Goal: Information Seeking & Learning: Learn about a topic

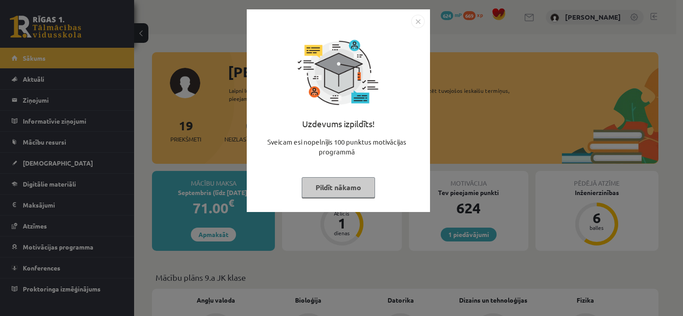
click at [345, 188] on button "Pildīt nākamo" at bounding box center [338, 187] width 73 height 21
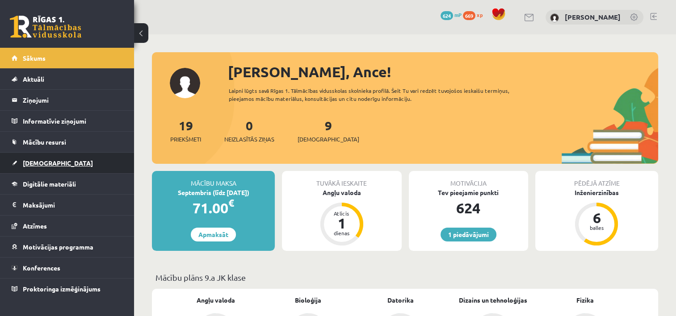
click at [43, 163] on span "[DEMOGRAPHIC_DATA]" at bounding box center [58, 163] width 70 height 8
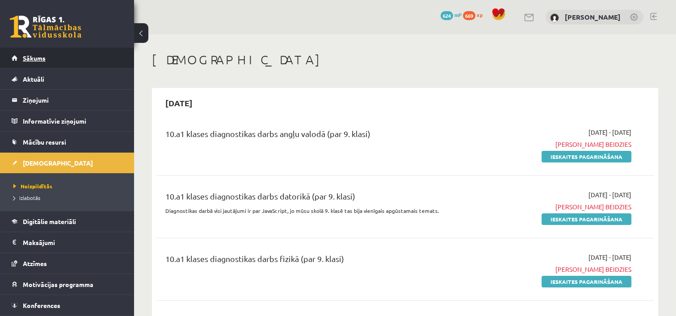
click at [35, 61] on link "Sākums" at bounding box center [67, 58] width 111 height 21
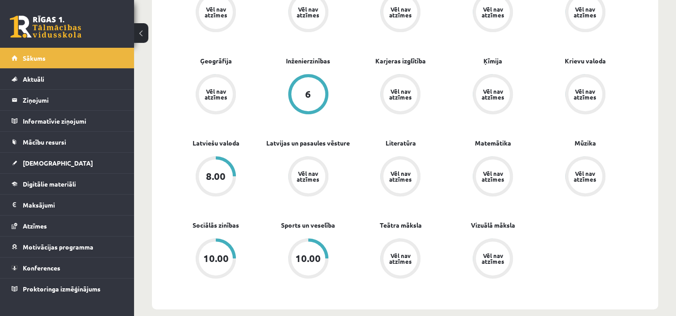
scroll to position [313, 0]
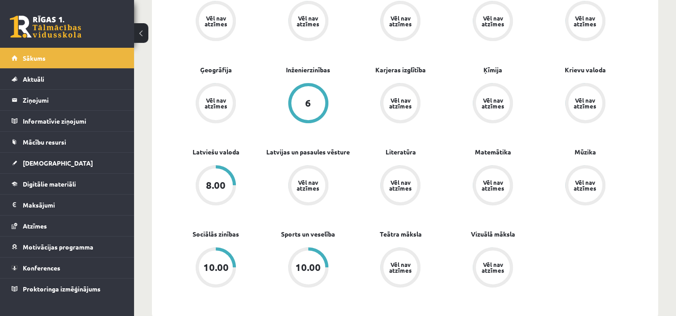
click at [218, 263] on div "10.00" at bounding box center [215, 268] width 25 height 10
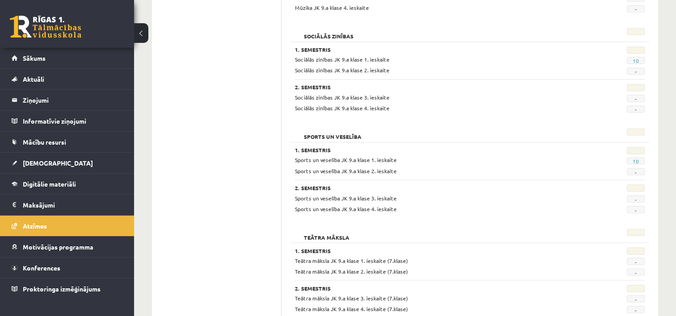
scroll to position [1523, 0]
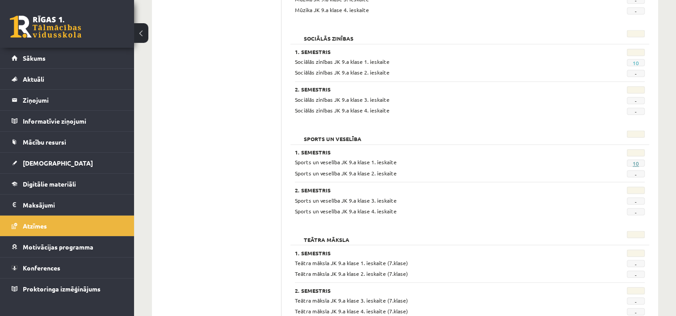
click at [635, 160] on link "10" at bounding box center [636, 163] width 6 height 7
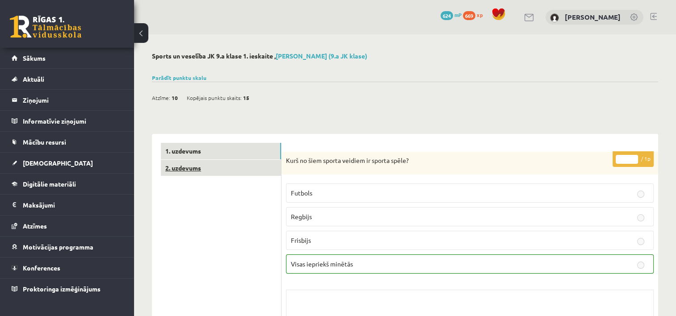
click at [175, 165] on link "2. uzdevums" at bounding box center [221, 168] width 120 height 17
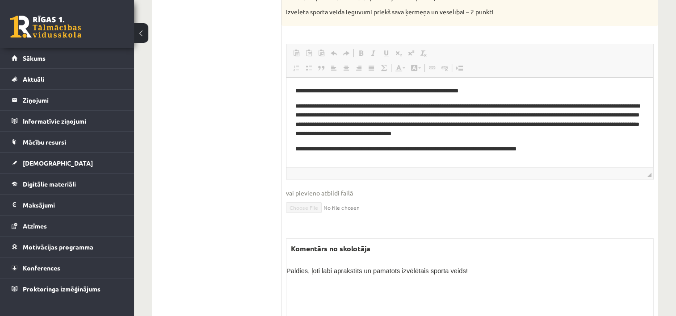
scroll to position [212, 0]
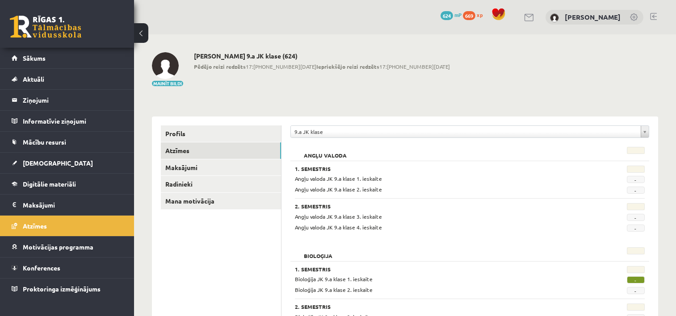
scroll to position [1523, 0]
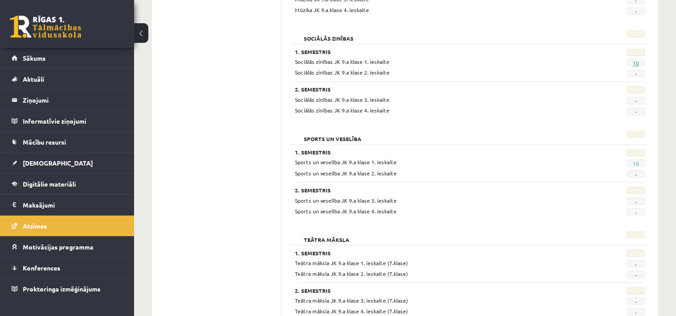
click at [638, 59] on link "10" at bounding box center [636, 62] width 6 height 7
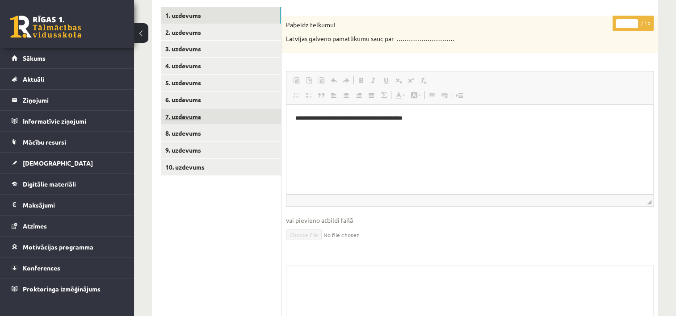
scroll to position [134, 0]
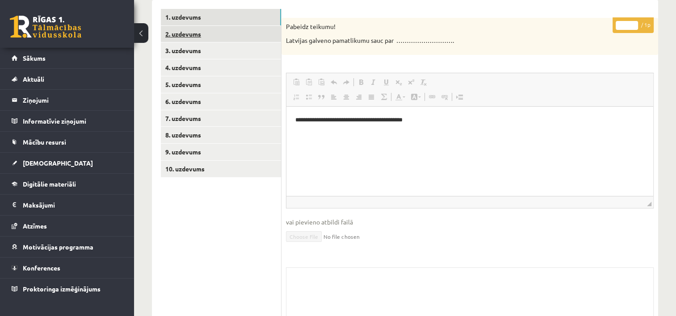
click at [182, 36] on link "2. uzdevums" at bounding box center [221, 34] width 120 height 17
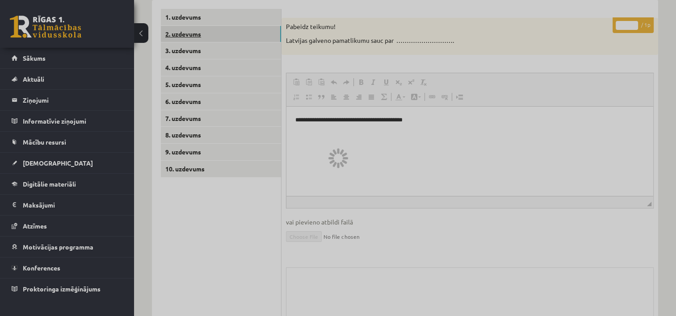
scroll to position [117, 0]
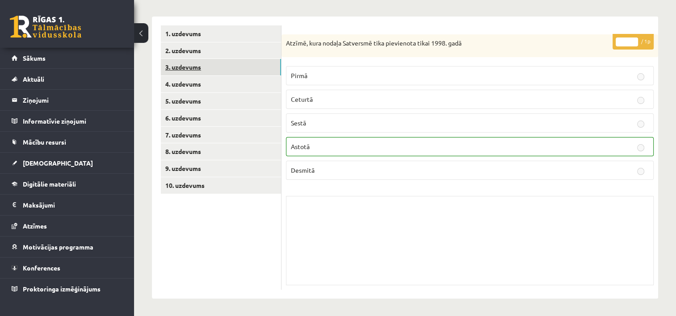
click at [198, 68] on link "3. uzdevums" at bounding box center [221, 67] width 120 height 17
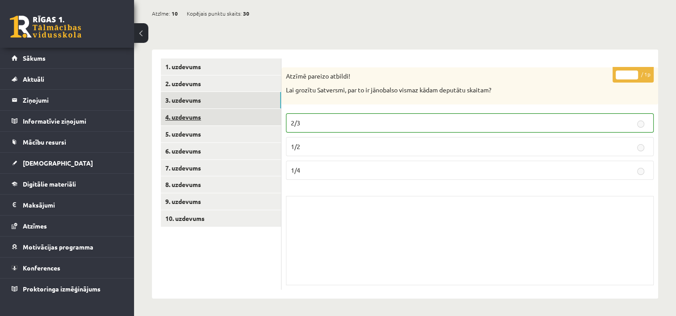
click at [189, 121] on link "4. uzdevums" at bounding box center [221, 117] width 120 height 17
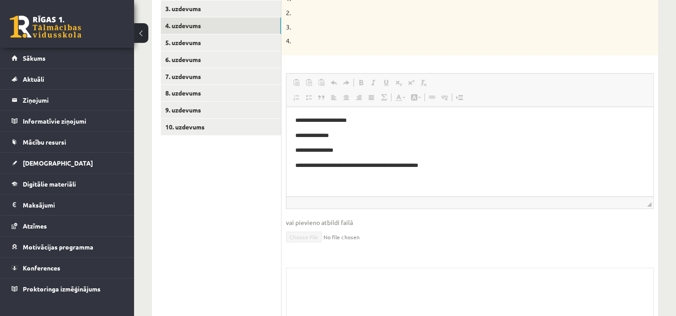
scroll to position [174, 0]
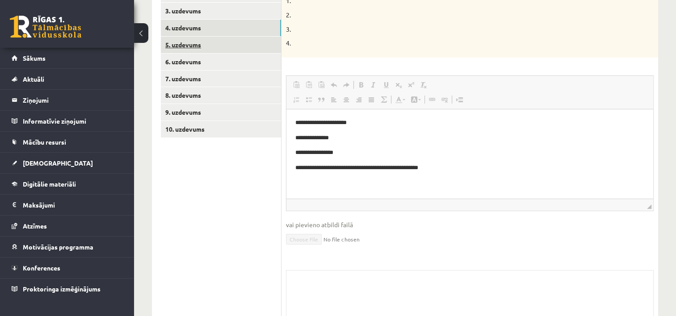
click at [193, 45] on link "5. uzdevums" at bounding box center [221, 45] width 120 height 17
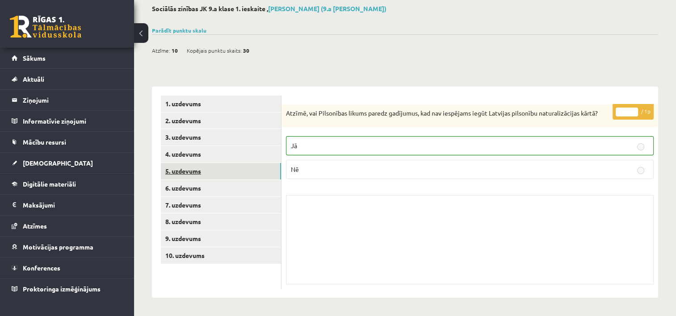
scroll to position [47, 0]
click at [187, 185] on link "6. uzdevums" at bounding box center [221, 188] width 120 height 17
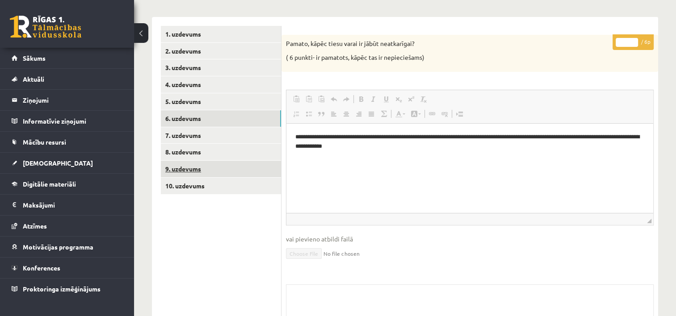
scroll to position [0, 0]
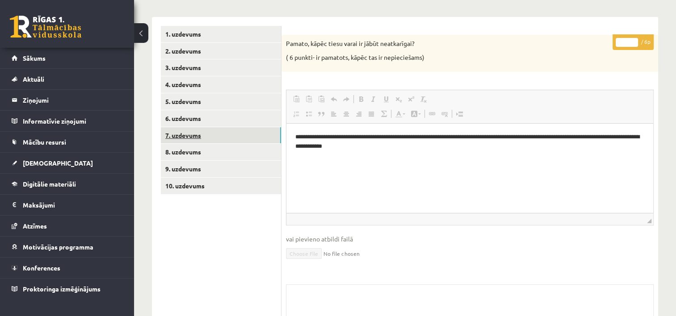
click at [189, 135] on link "7. uzdevums" at bounding box center [221, 135] width 120 height 17
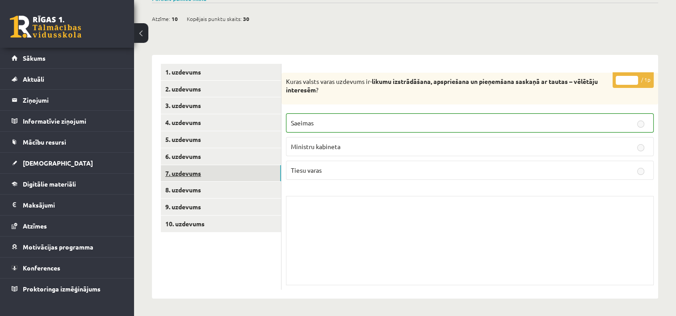
click at [191, 172] on link "7. uzdevums" at bounding box center [221, 173] width 120 height 17
click at [197, 191] on link "8. uzdevums" at bounding box center [221, 190] width 120 height 17
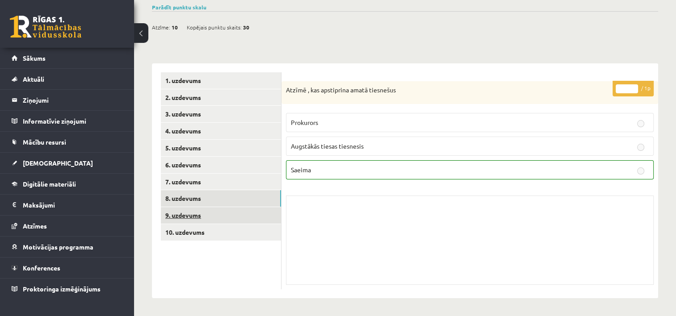
click at [193, 212] on link "9. uzdevums" at bounding box center [221, 215] width 120 height 17
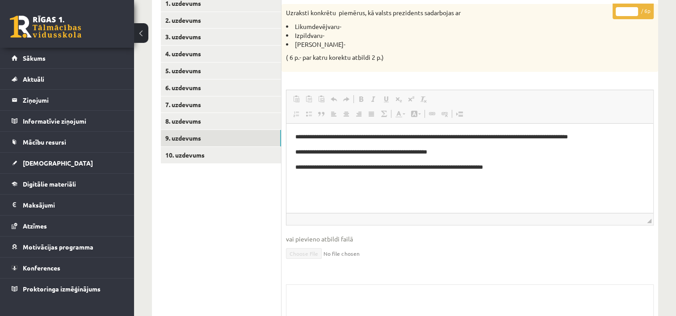
scroll to position [0, 0]
click at [192, 155] on link "10. uzdevums" at bounding box center [221, 155] width 120 height 17
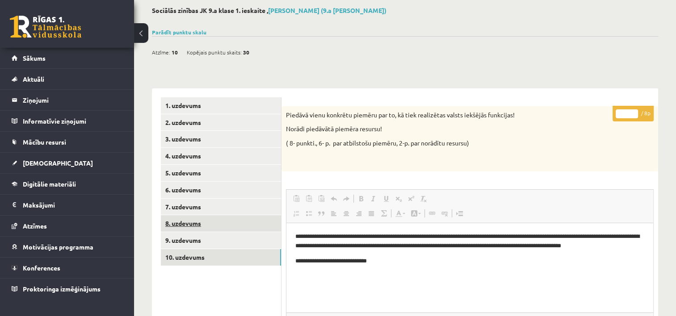
scroll to position [11, 0]
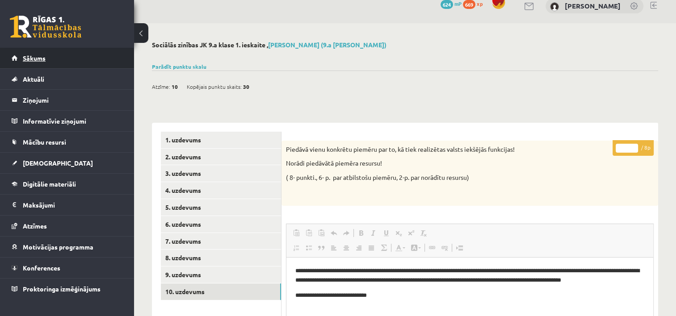
click at [36, 60] on span "Sākums" at bounding box center [34, 58] width 23 height 8
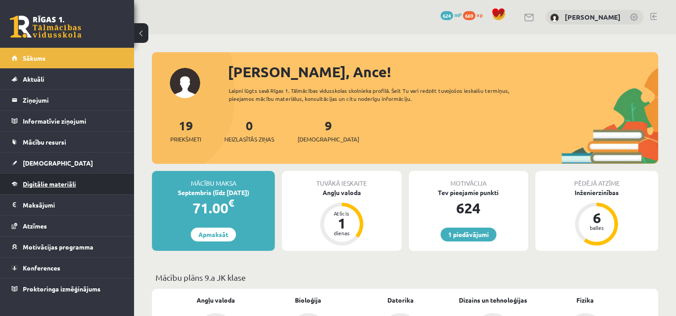
click at [48, 189] on link "Digitālie materiāli" at bounding box center [67, 184] width 111 height 21
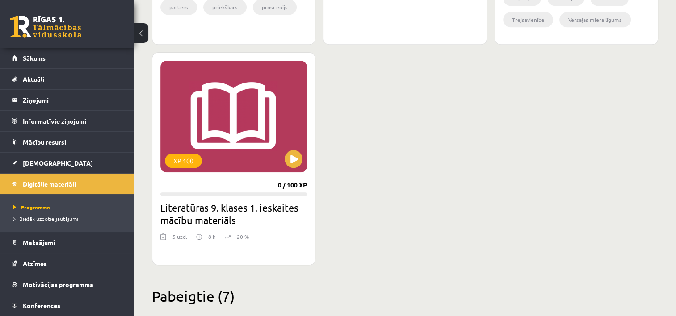
scroll to position [759, 0]
